Goal: Manage account settings

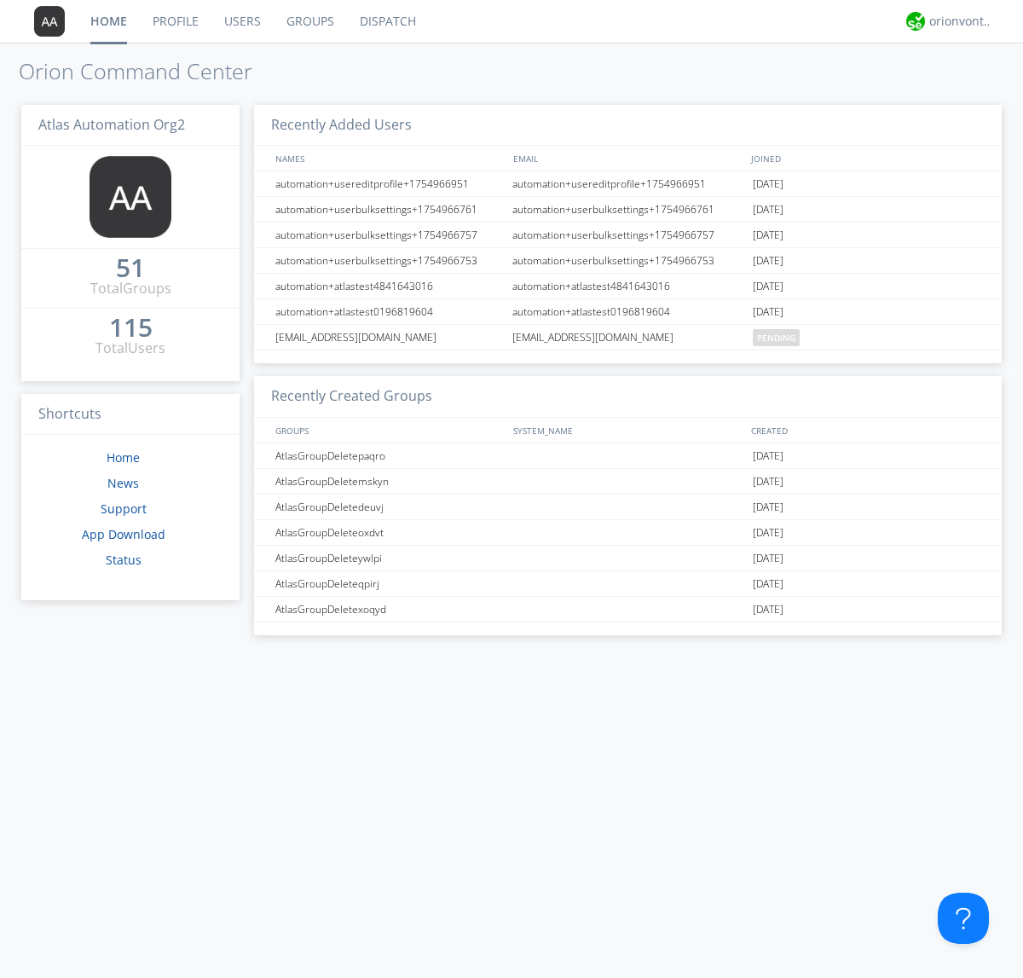
click at [309, 21] on link "Groups" at bounding box center [310, 21] width 73 height 43
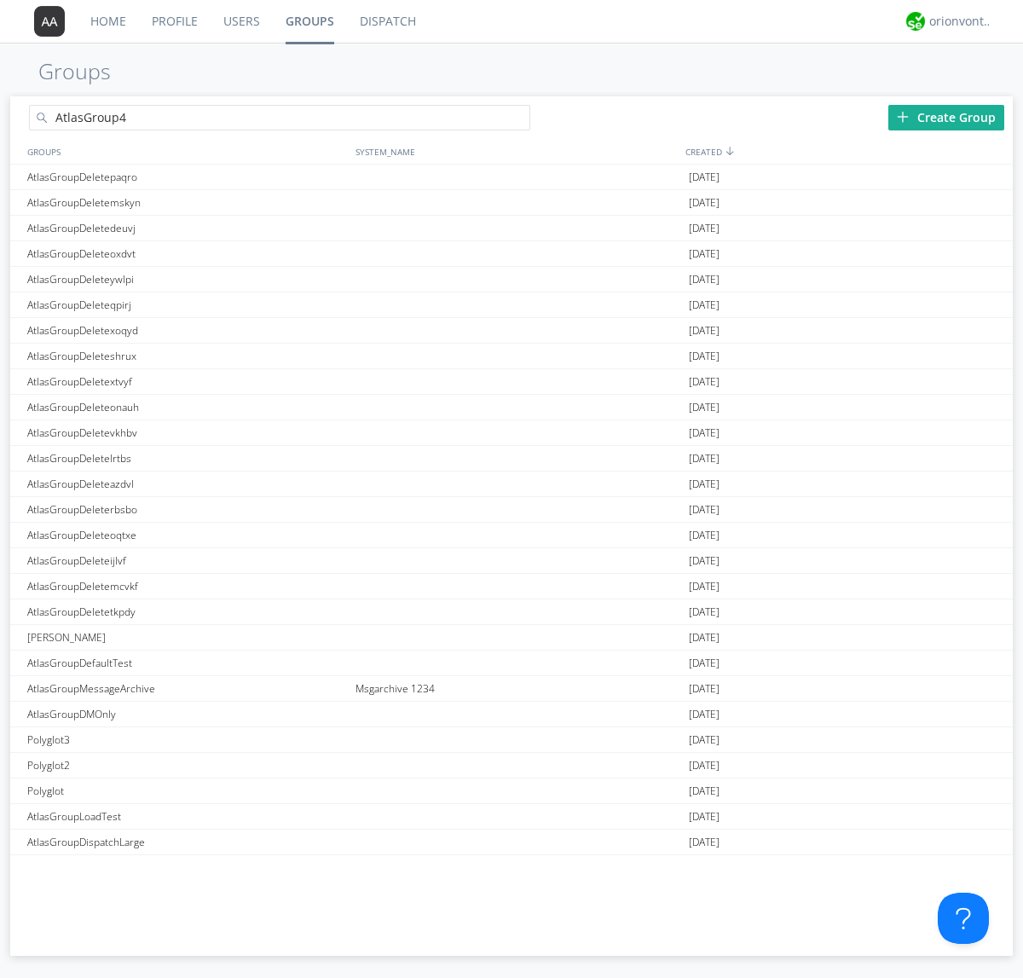
type input "AtlasGroup4"
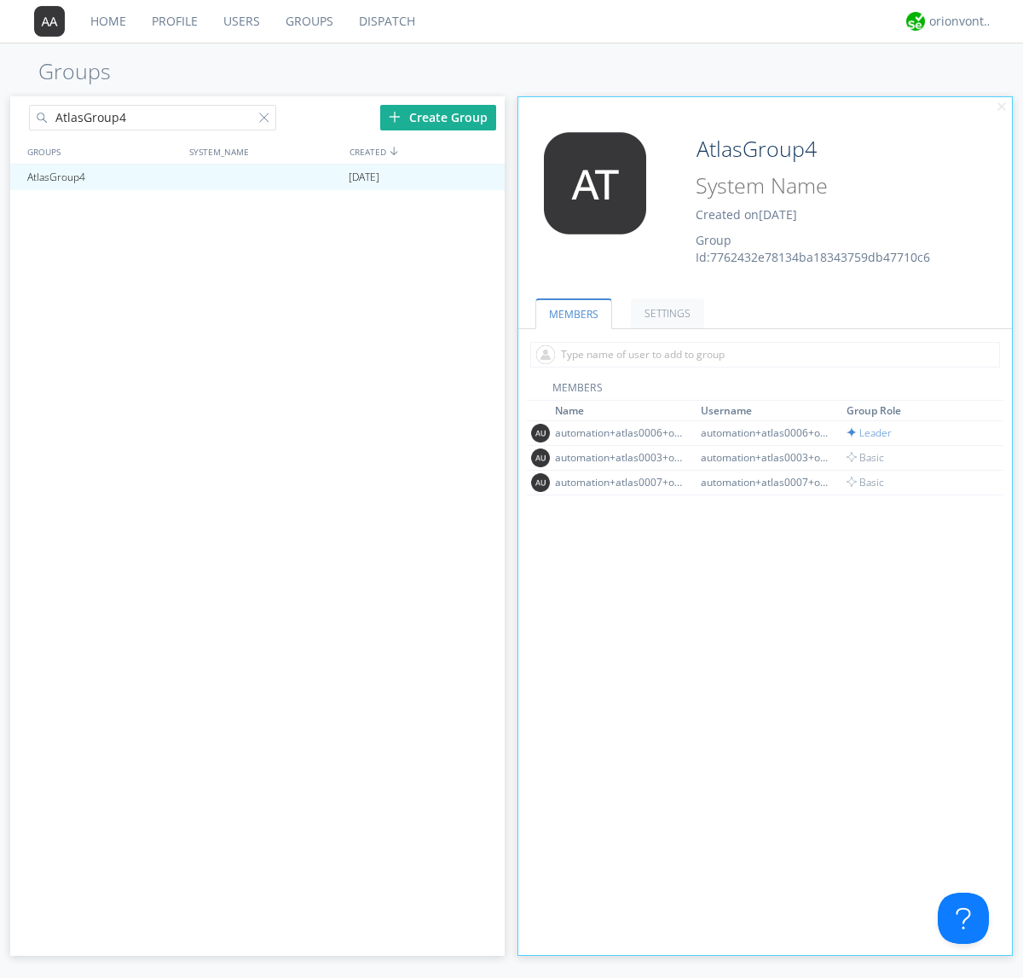
click at [665, 313] on link "SETTINGS" at bounding box center [667, 313] width 73 height 30
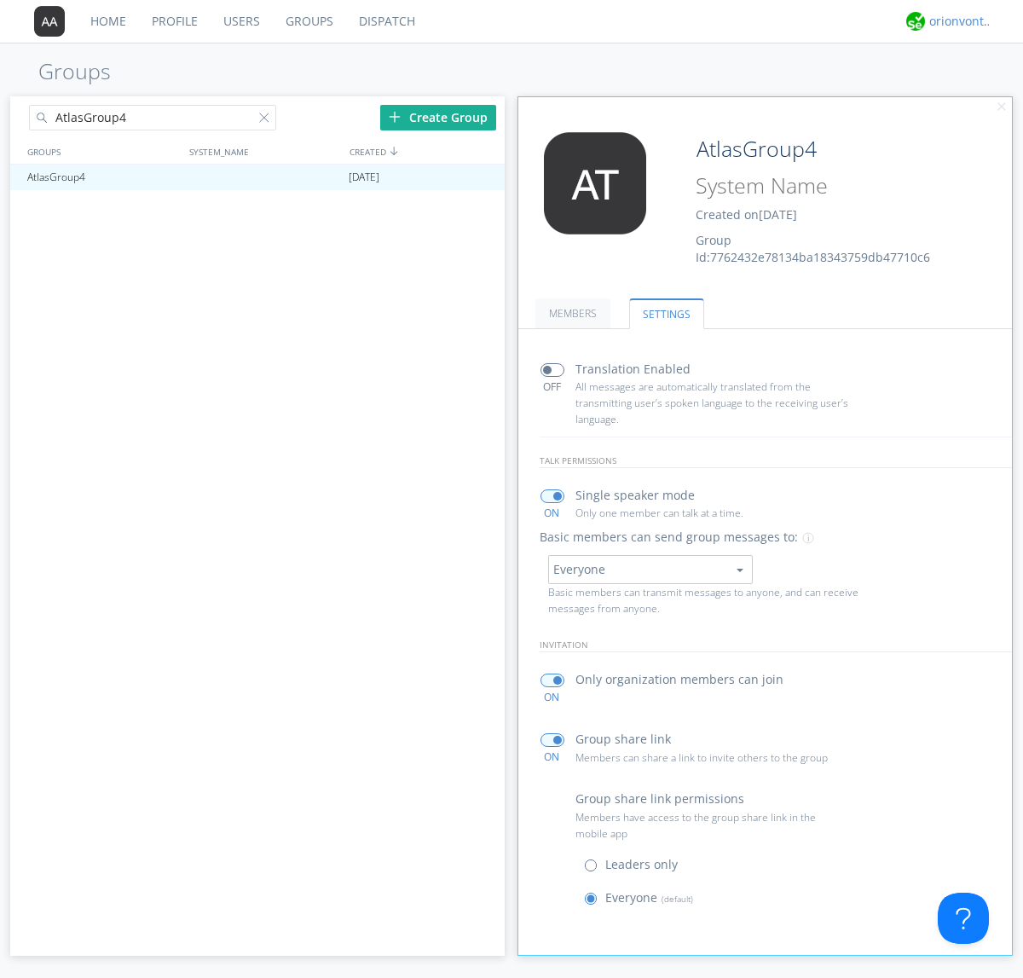
click at [957, 21] on div "orionvontas+atlas+automation+org2" at bounding box center [962, 21] width 64 height 17
